Goal: Task Accomplishment & Management: Manage account settings

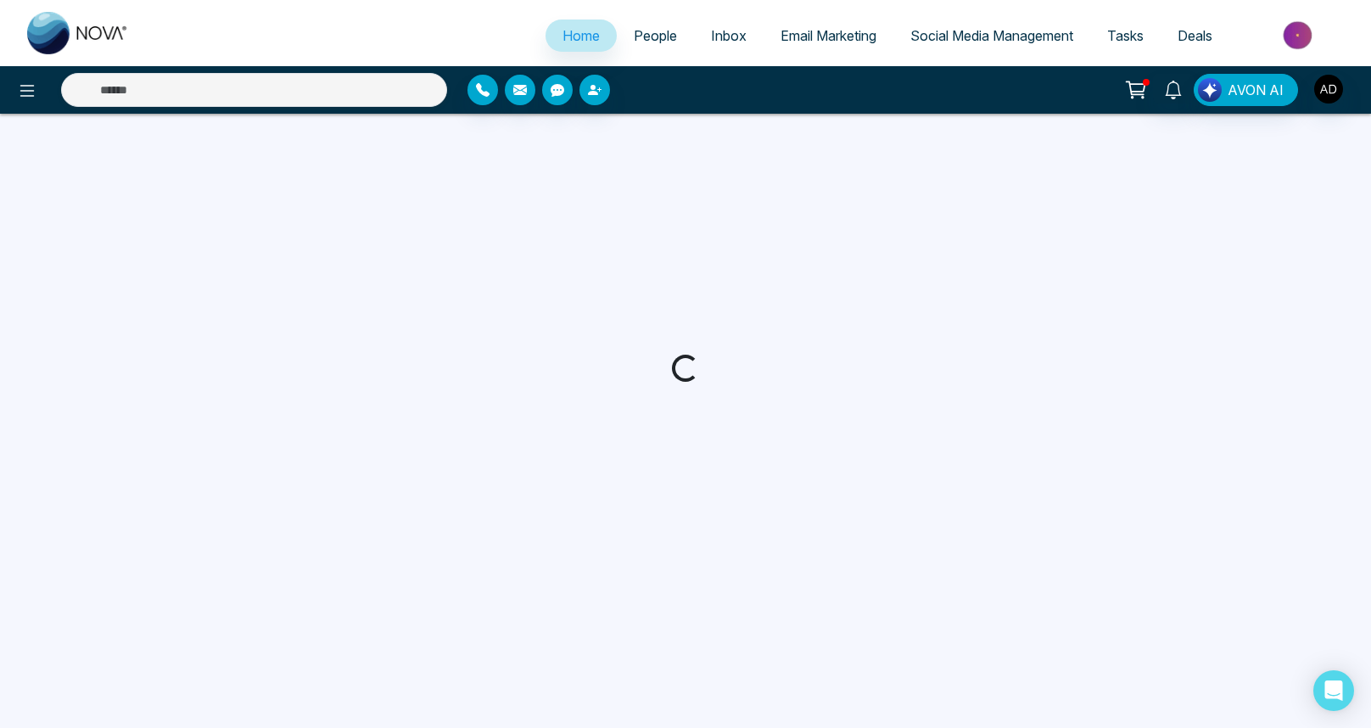
select select "*"
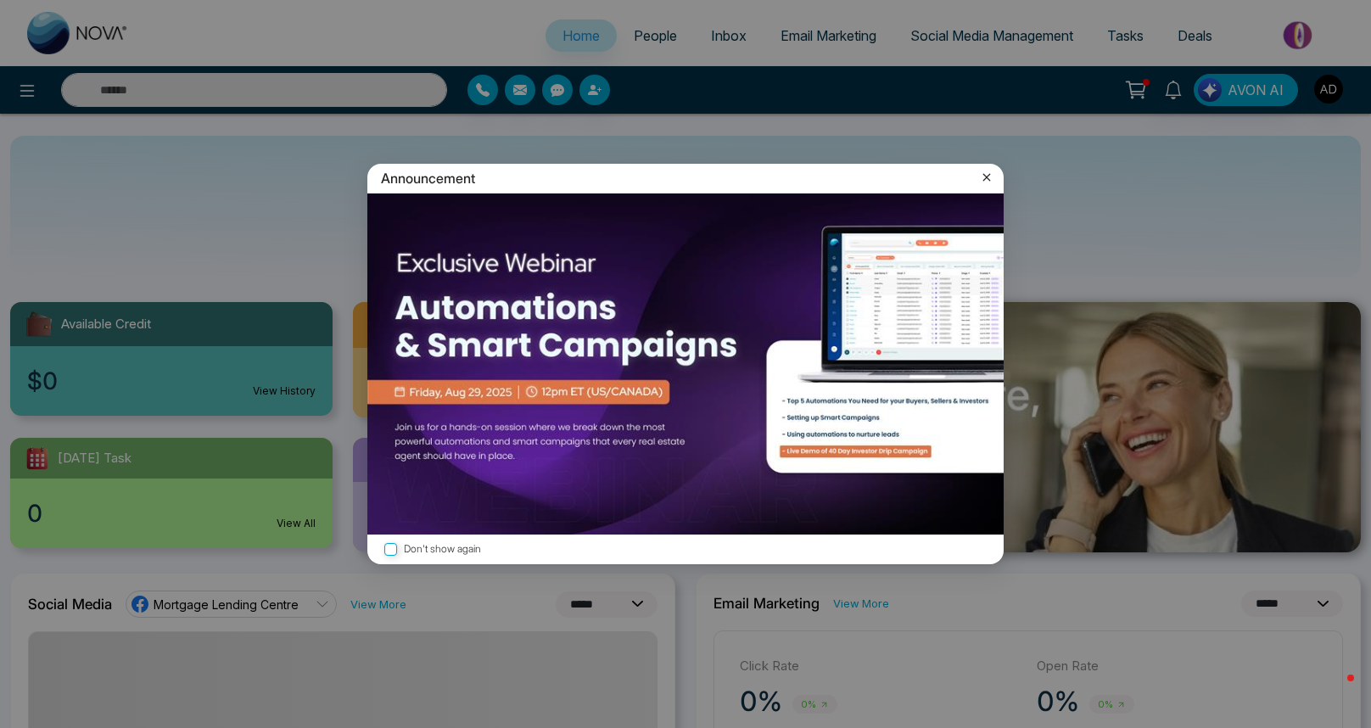
click at [990, 176] on icon at bounding box center [986, 177] width 17 height 17
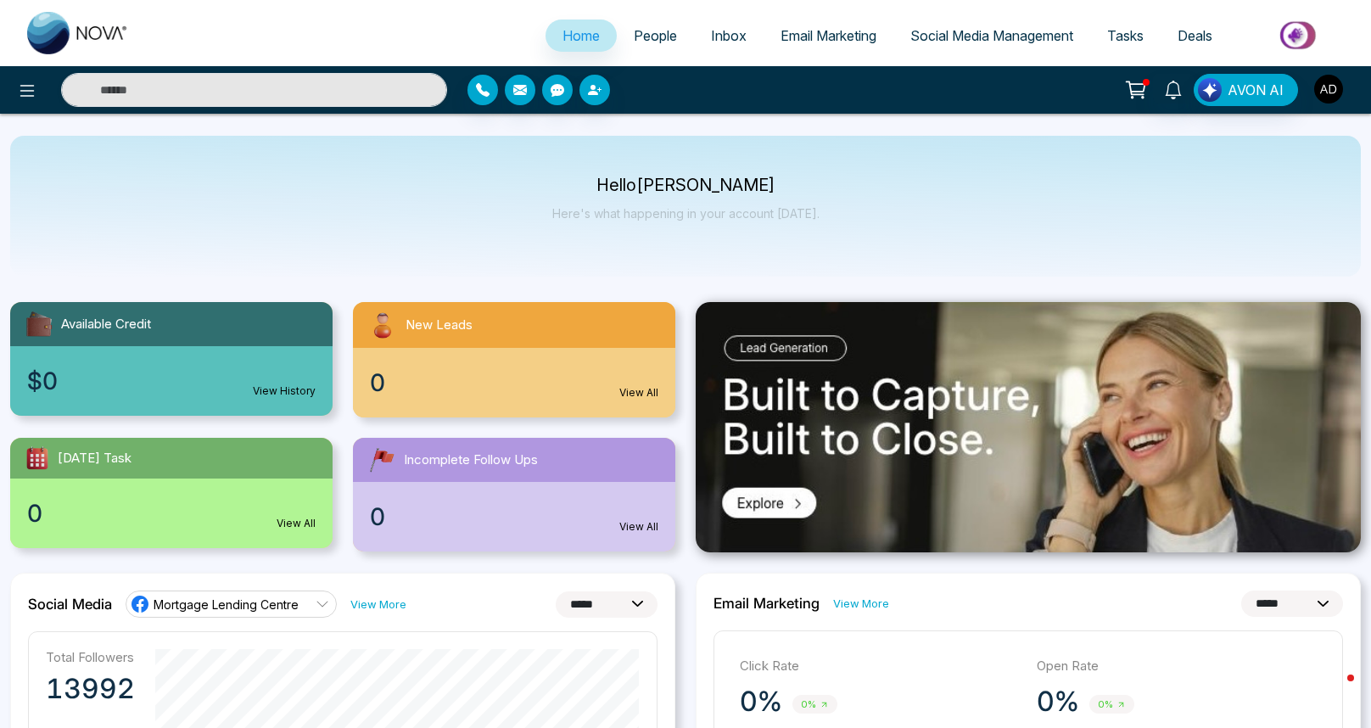
click at [1316, 92] on img "button" at bounding box center [1328, 89] width 29 height 29
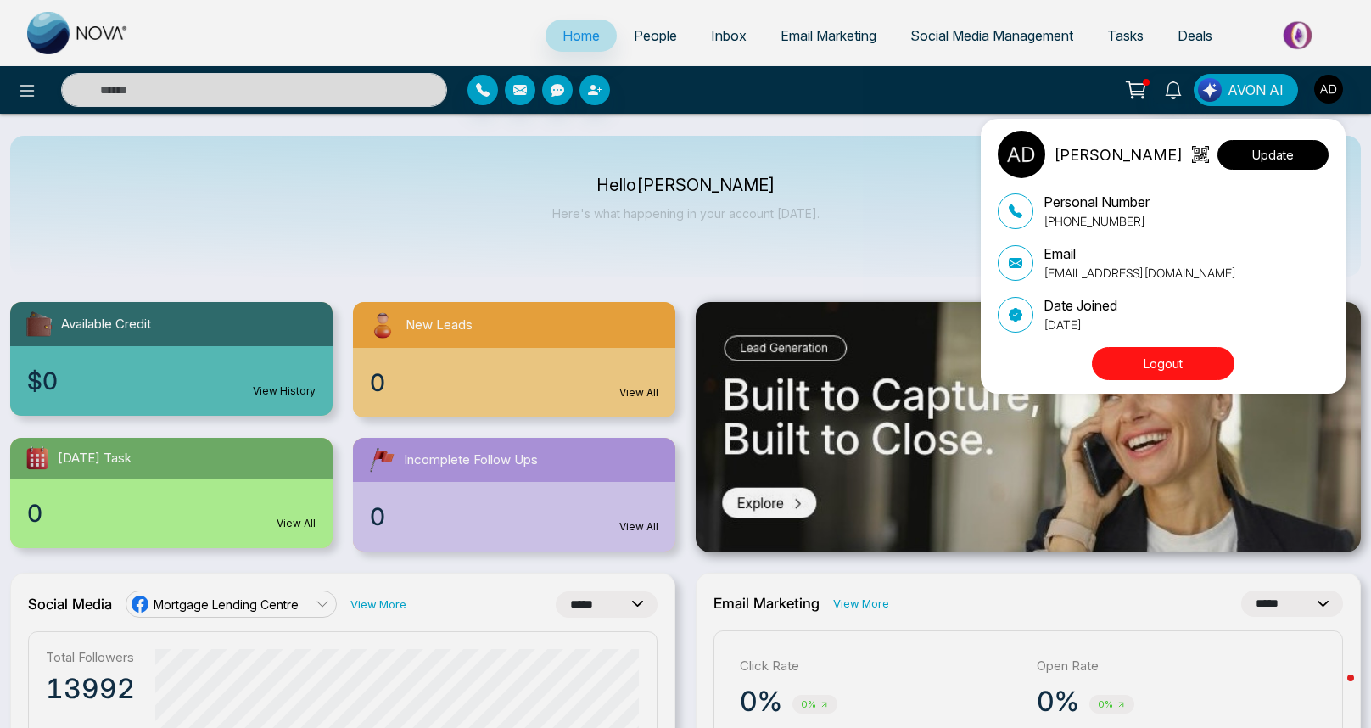
click at [1255, 153] on button "Update" at bounding box center [1272, 155] width 111 height 30
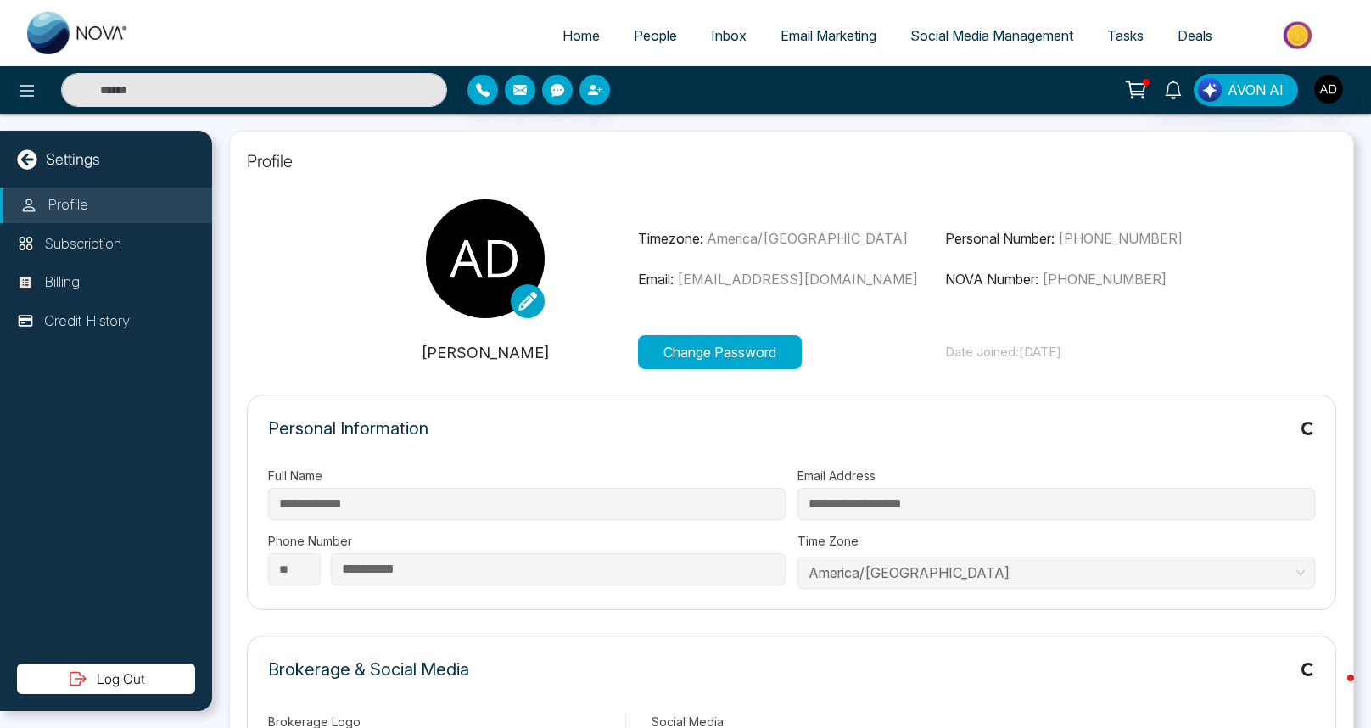
type input "**********"
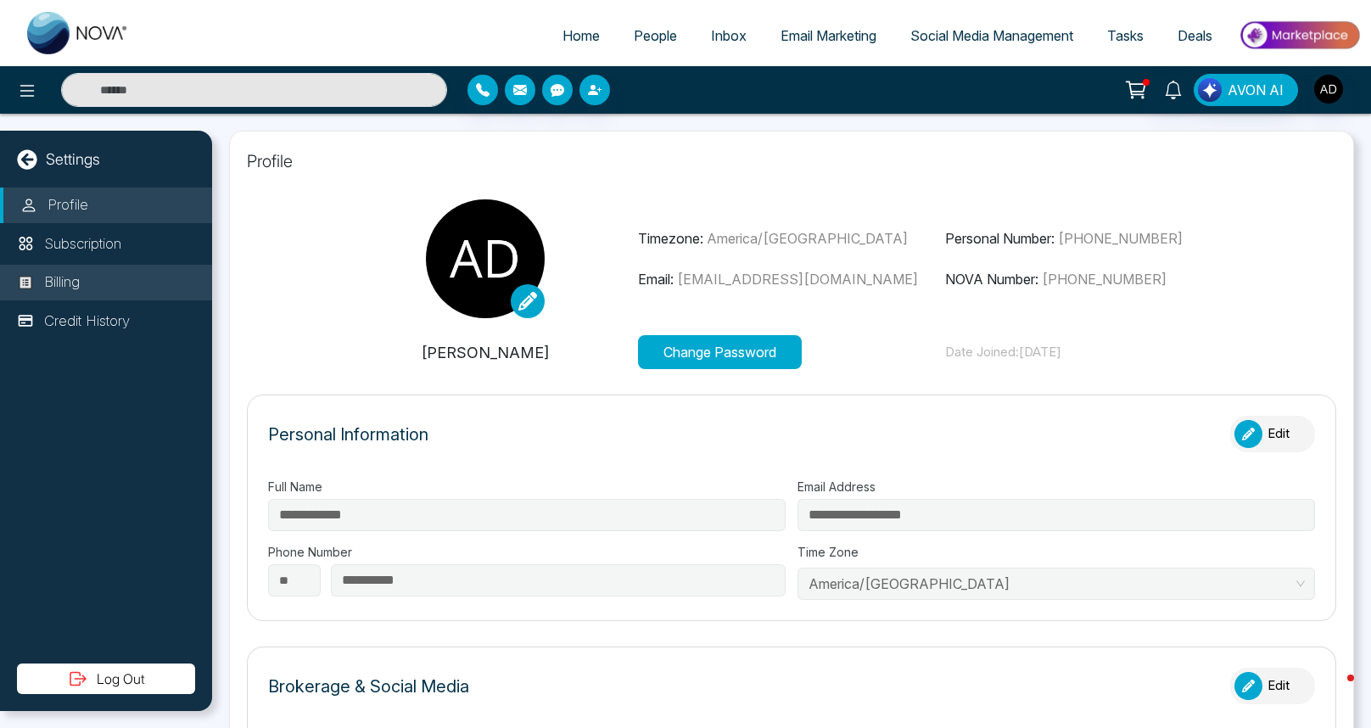
click at [105, 291] on li "Billing" at bounding box center [106, 283] width 212 height 36
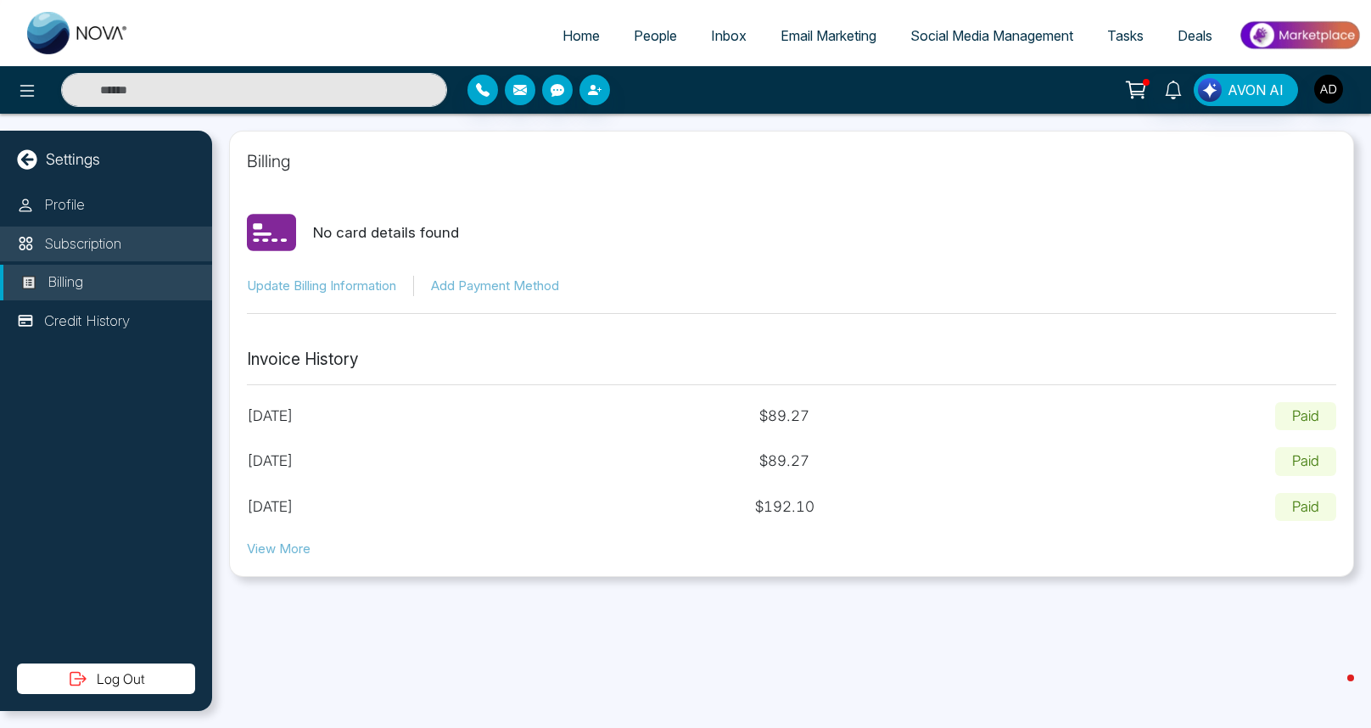
click at [87, 243] on p "Subscription" at bounding box center [82, 244] width 77 height 22
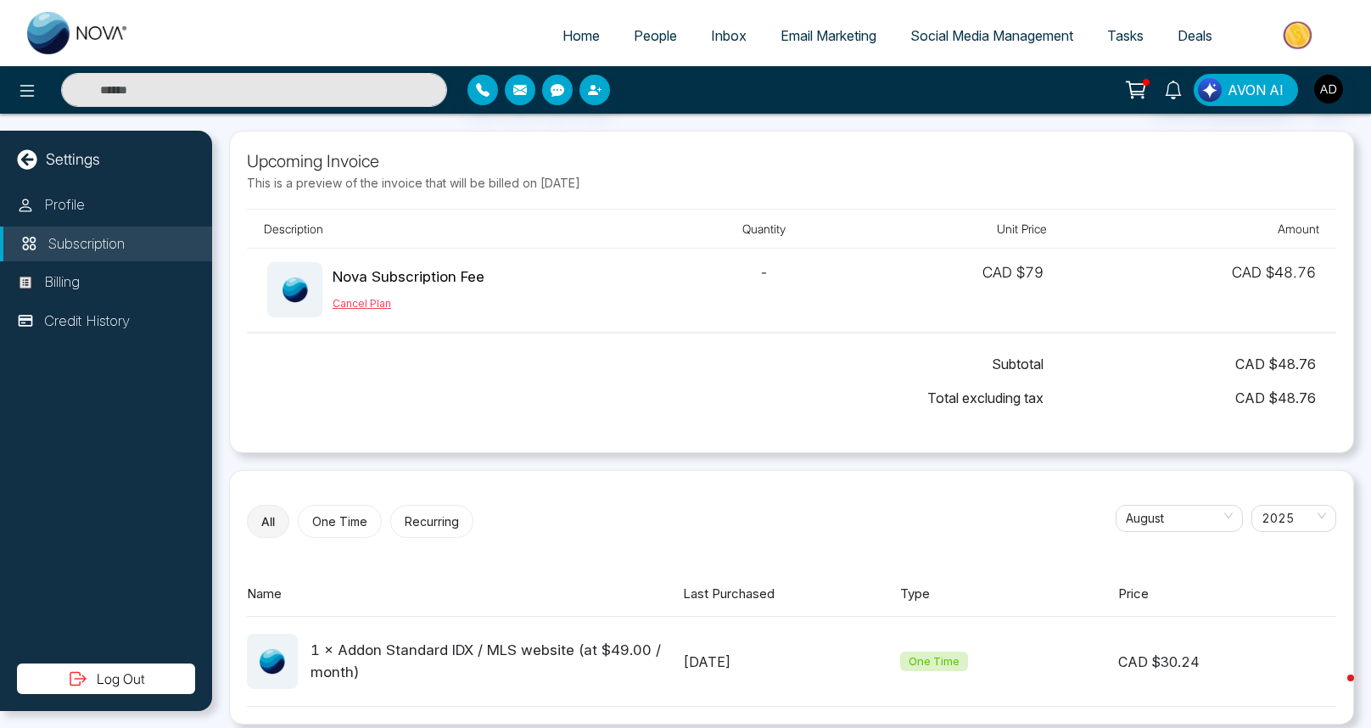
click at [347, 299] on button "Cancel Plan" at bounding box center [362, 303] width 59 height 15
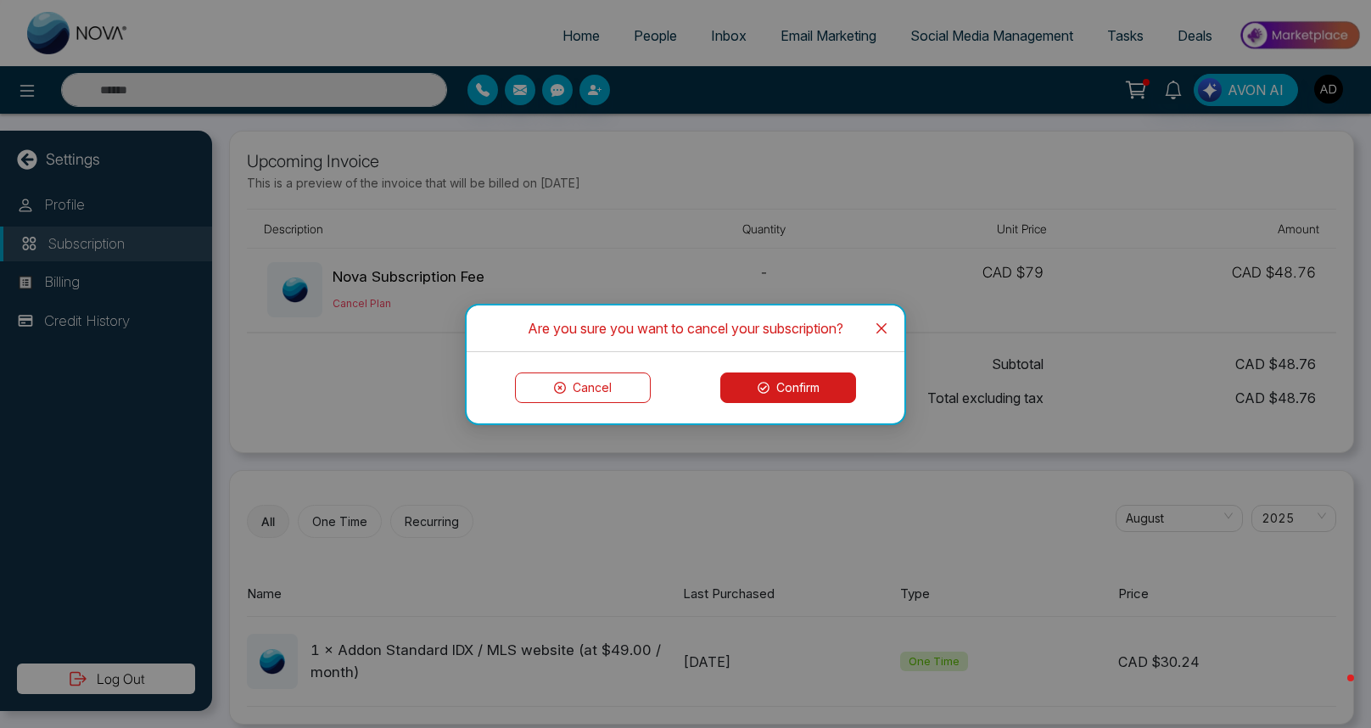
click at [767, 384] on icon at bounding box center [764, 388] width 12 height 12
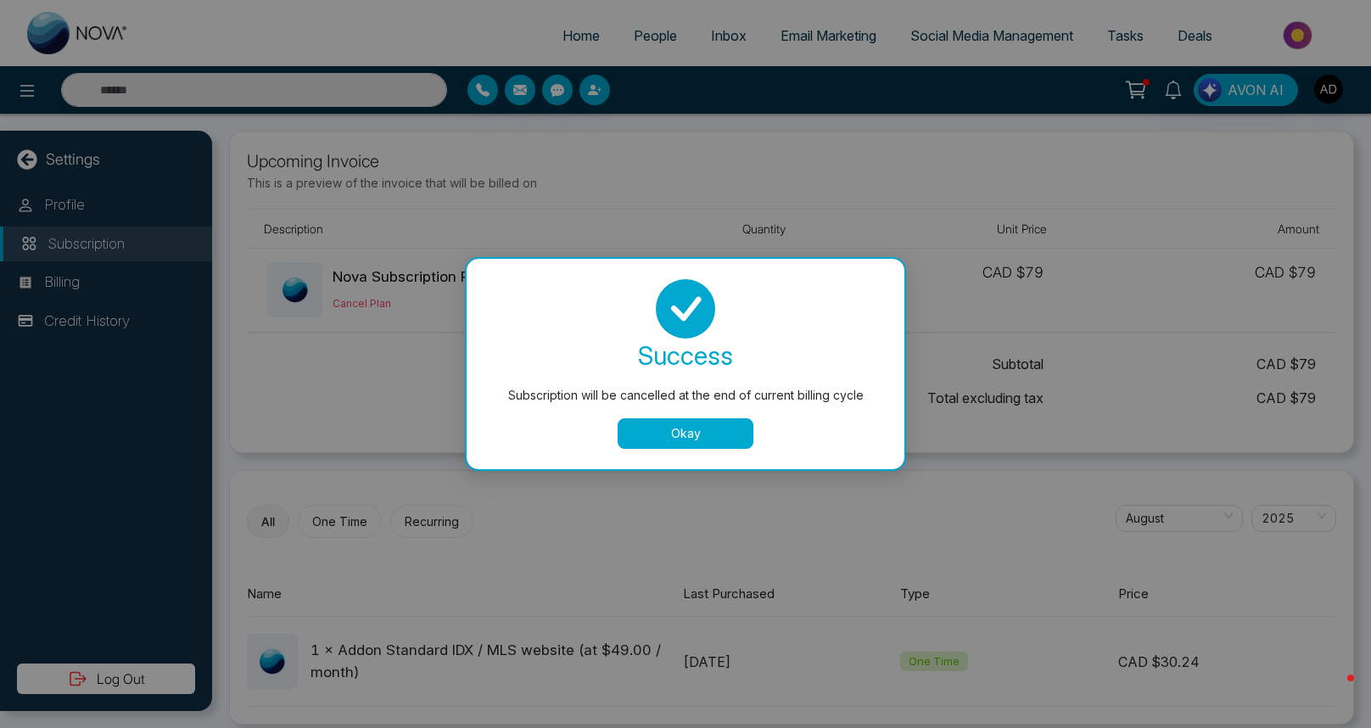
click at [711, 439] on button "Okay" at bounding box center [686, 433] width 136 height 31
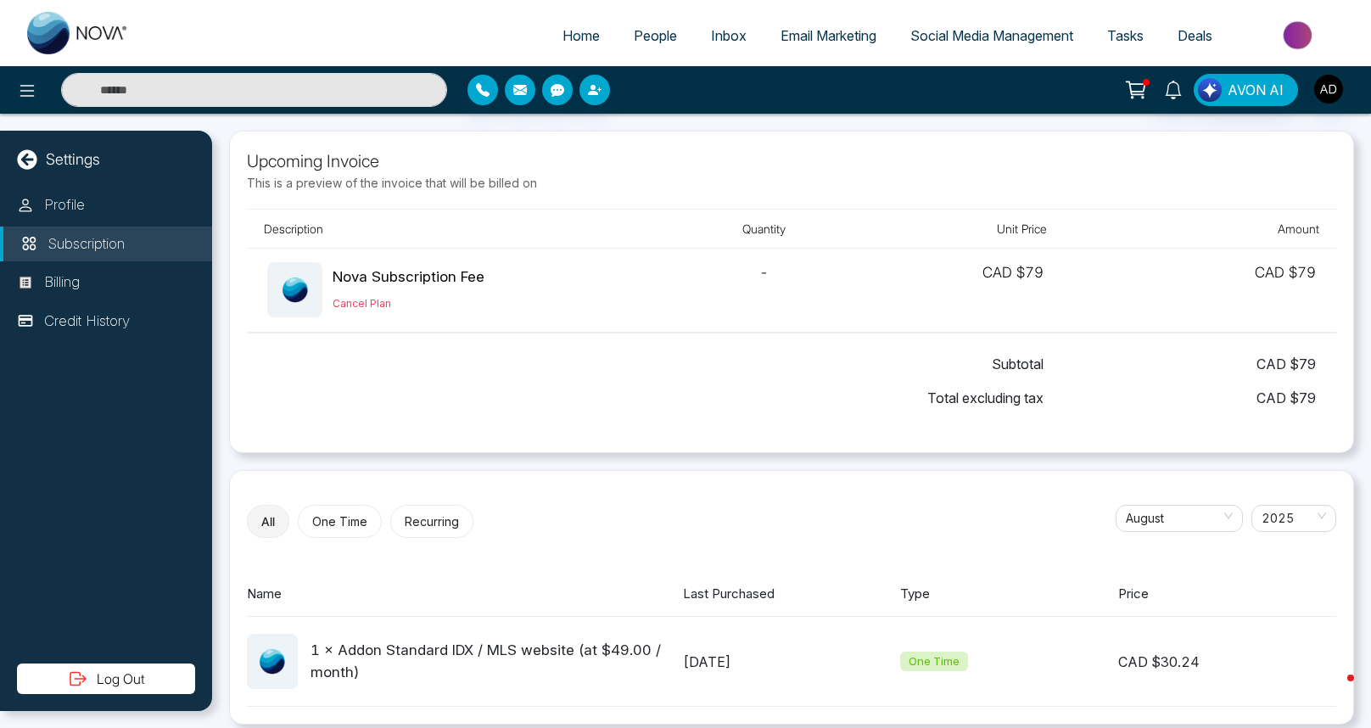
scroll to position [14, 0]
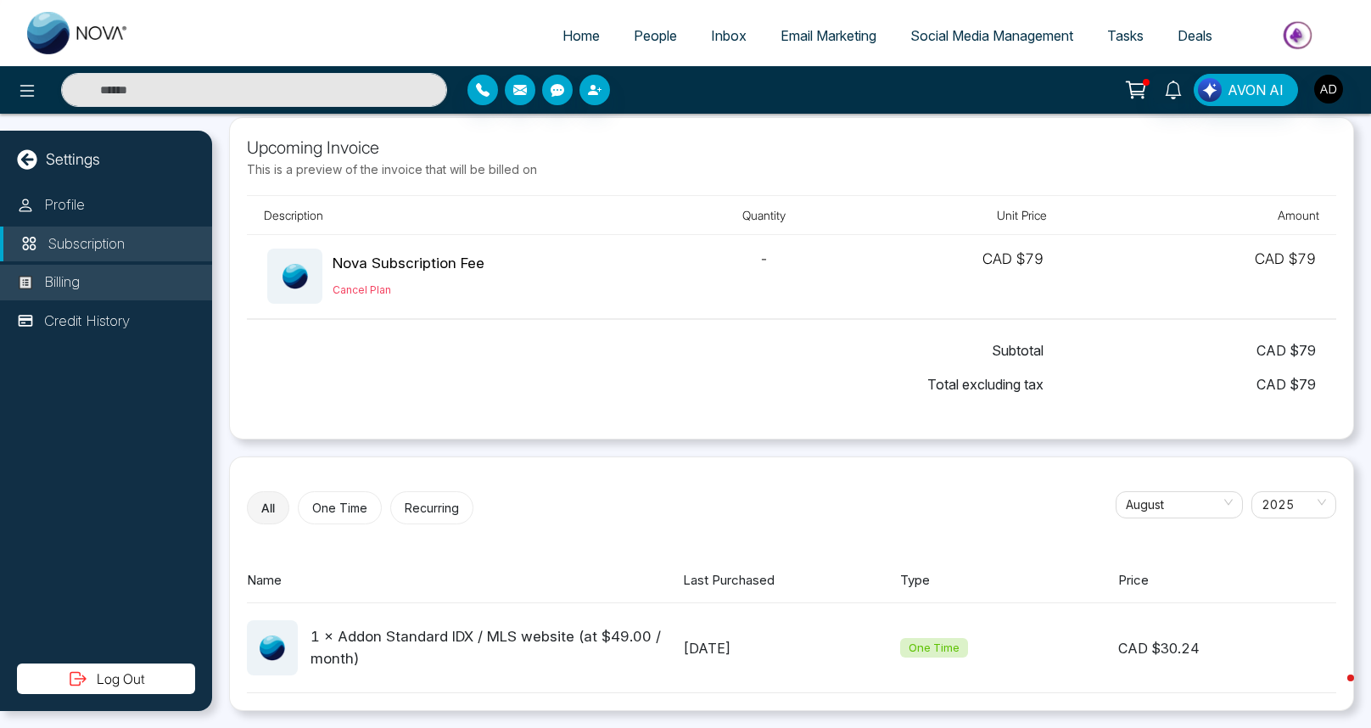
click at [93, 281] on li "Billing" at bounding box center [106, 283] width 212 height 36
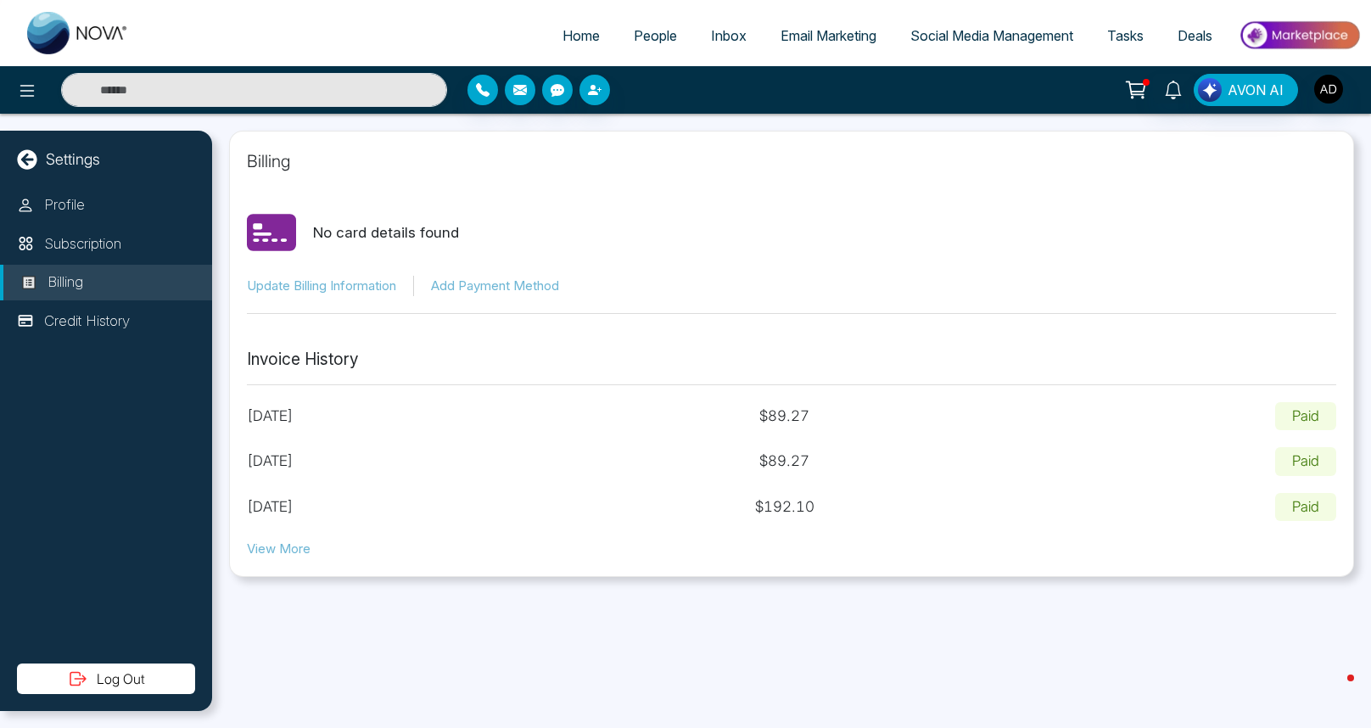
click at [260, 549] on button "View More" at bounding box center [279, 550] width 64 height 20
click at [55, 208] on p "Profile" at bounding box center [64, 205] width 41 height 22
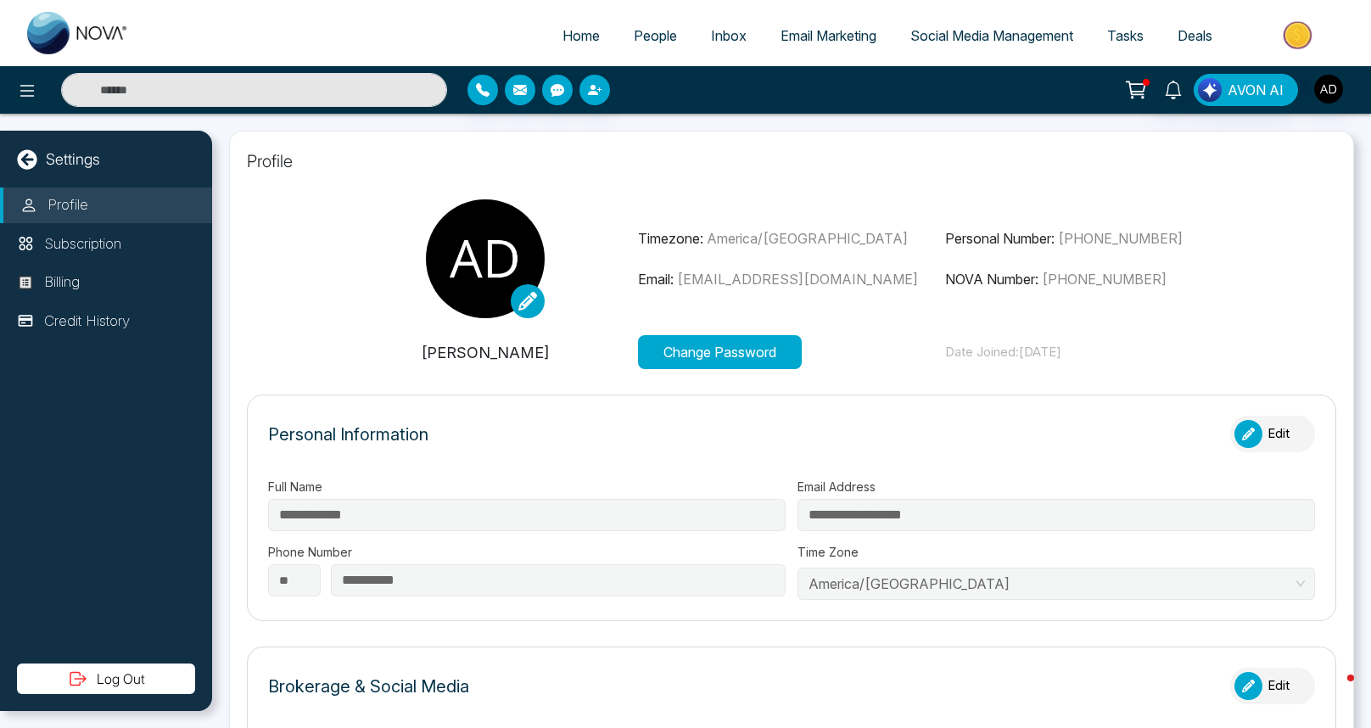
type input "**********"
